Goal: Transaction & Acquisition: Book appointment/travel/reservation

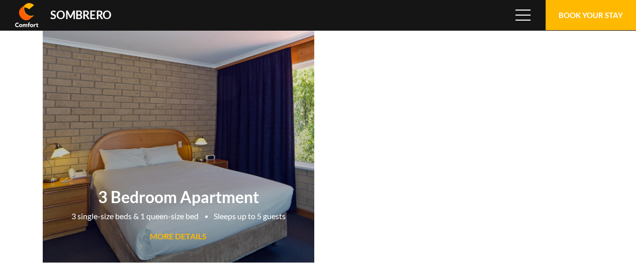
scroll to position [67141, 0]
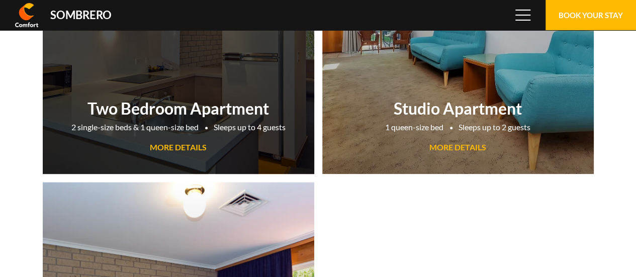
click at [225, 95] on div "Two Bedroom Apartment 2 single-size beds & 1 queen-size bed Sleeps up to 4 gues…" at bounding box center [178, 126] width 271 height 65
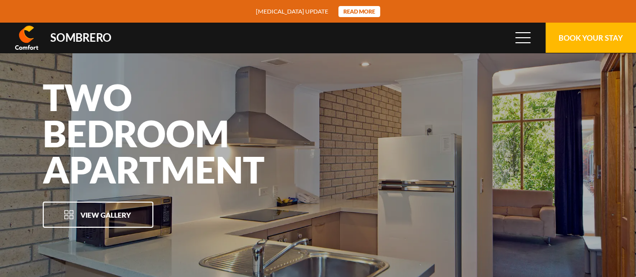
scroll to position [67141, 0]
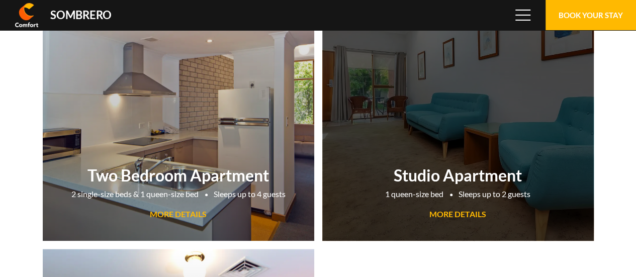
scroll to position [67141, 0]
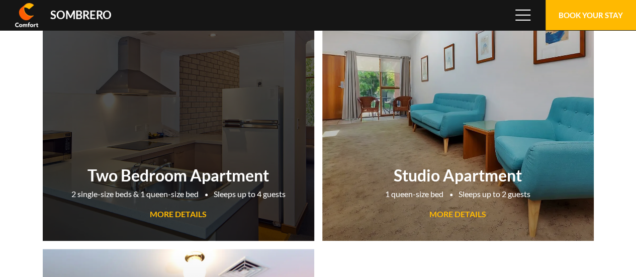
click at [176, 138] on link "Two Bedroom Apartment 2 single-size beds & 1 queen-size bed Sleeps up to 4 gues…" at bounding box center [178, 100] width 271 height 282
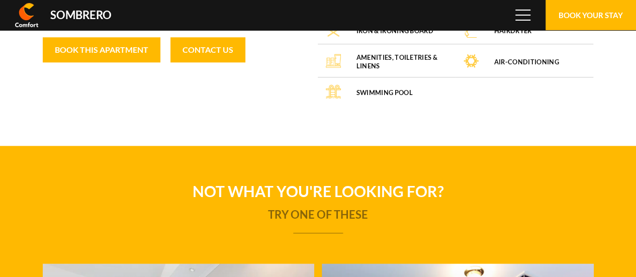
scroll to position [67141, 0]
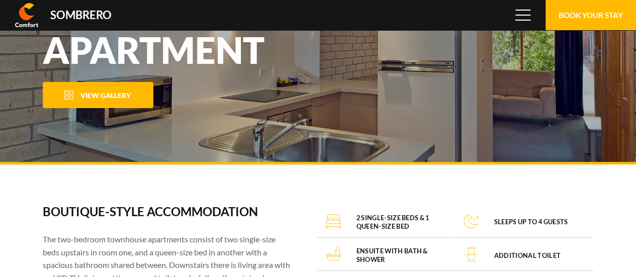
click at [125, 101] on button "View Gallery" at bounding box center [98, 95] width 111 height 26
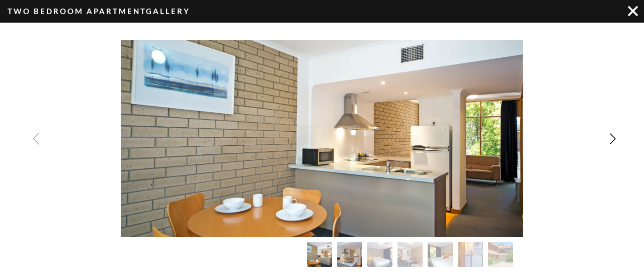
click at [354, 259] on img "Image Gallery" at bounding box center [350, 255] width 28 height 28
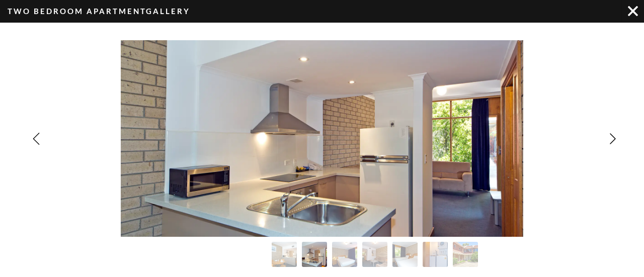
click at [354, 259] on img "Image Gallery" at bounding box center [344, 254] width 25 height 25
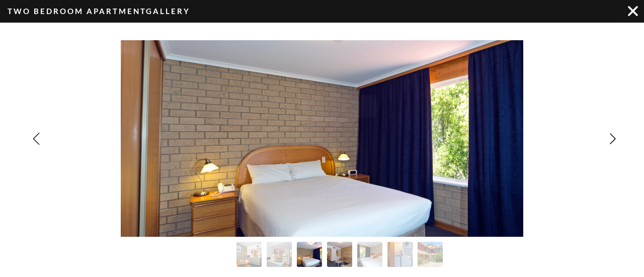
click at [344, 259] on img "Image Gallery" at bounding box center [340, 255] width 28 height 28
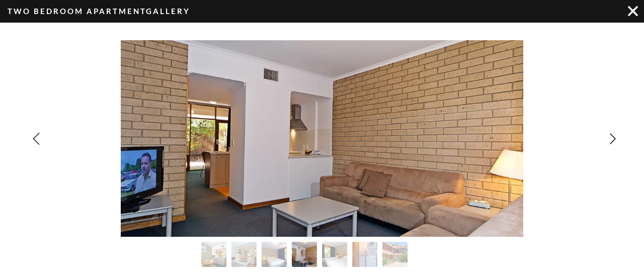
click at [344, 259] on img "Image Gallery" at bounding box center [334, 254] width 25 height 25
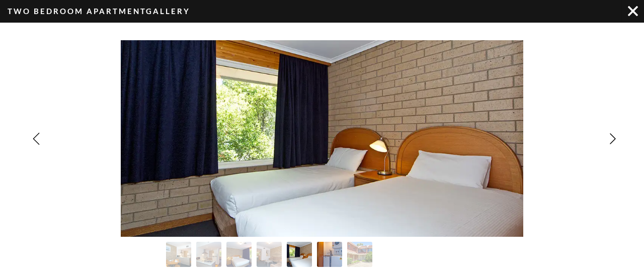
click at [333, 260] on img "Image Gallery" at bounding box center [330, 255] width 28 height 28
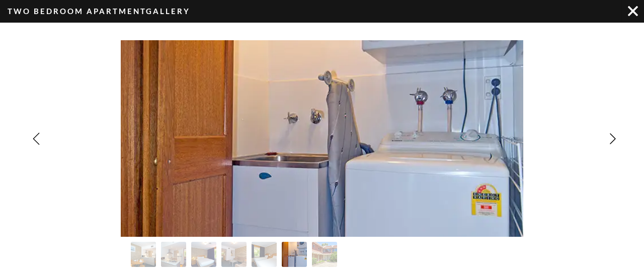
click at [333, 260] on img "Image Gallery" at bounding box center [324, 254] width 25 height 25
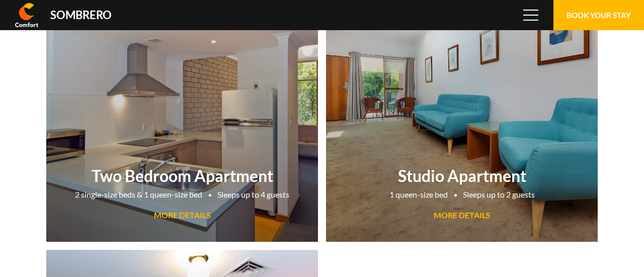
scroll to position [67141, 0]
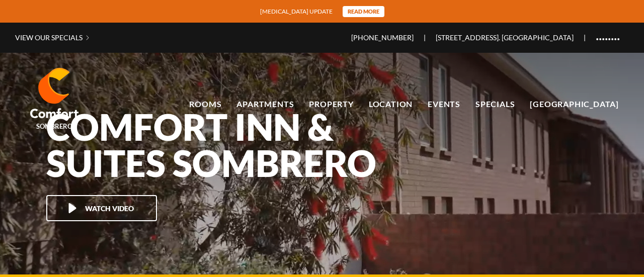
scroll to position [67141, 0]
